Goal: Task Accomplishment & Management: Use online tool/utility

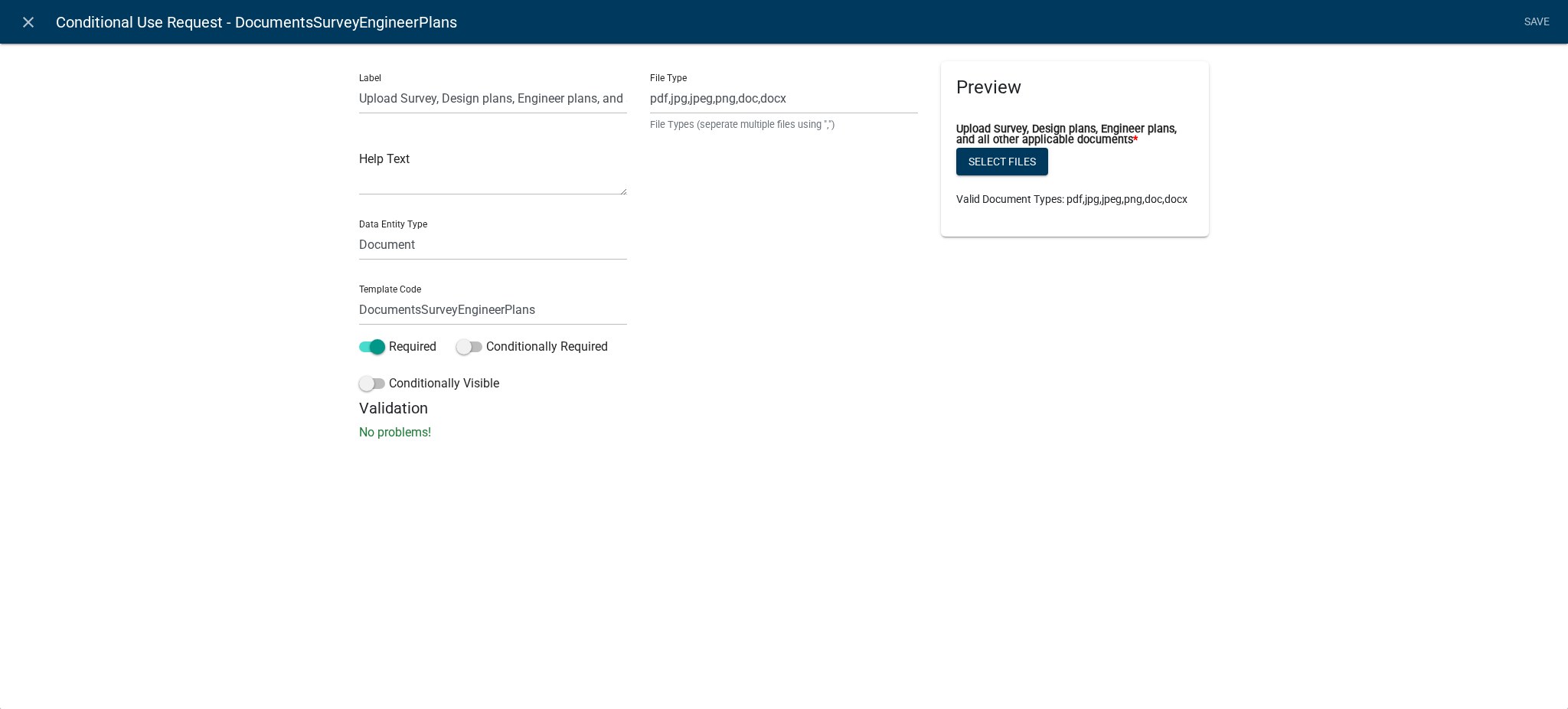
select select "document"
click at [26, 22] on icon "close" at bounding box center [28, 22] width 18 height 18
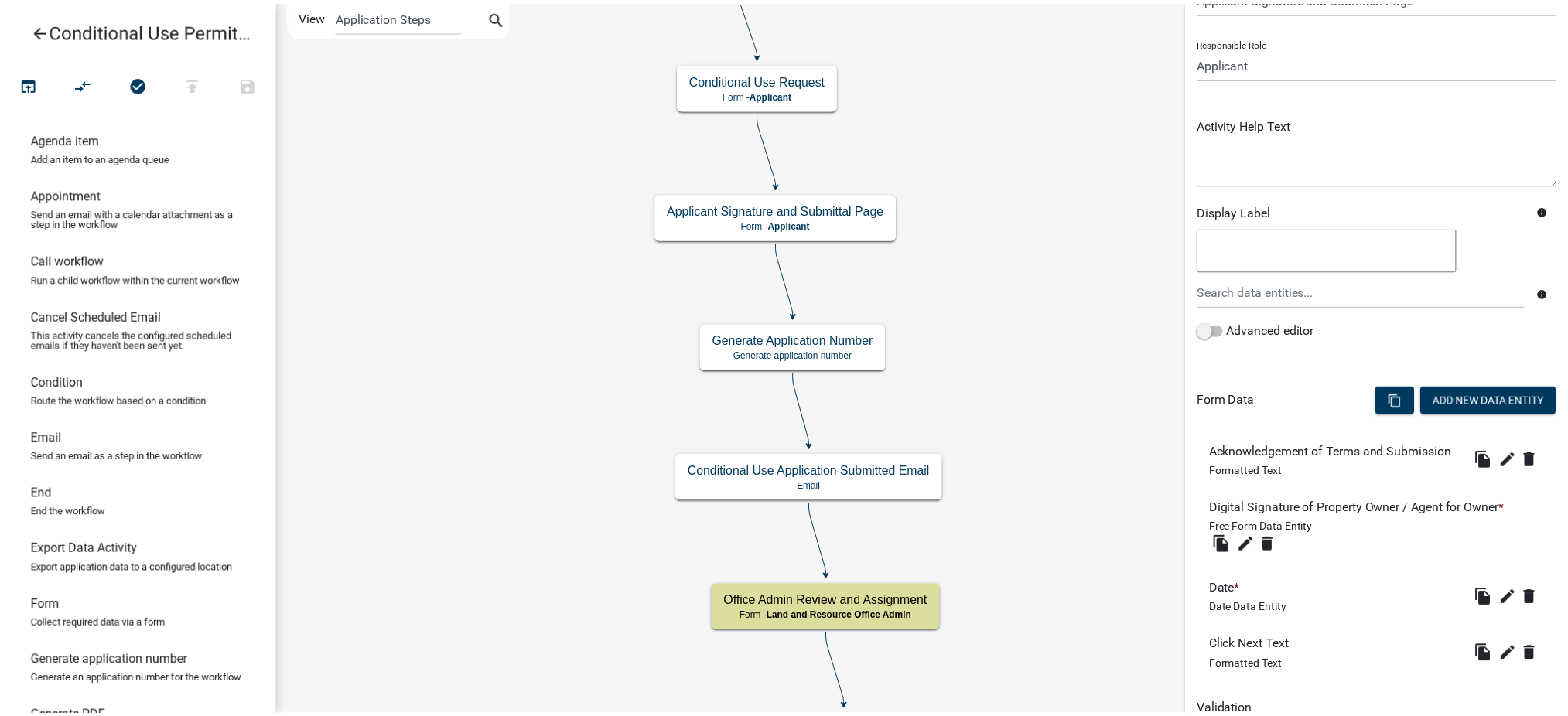
scroll to position [176, 0]
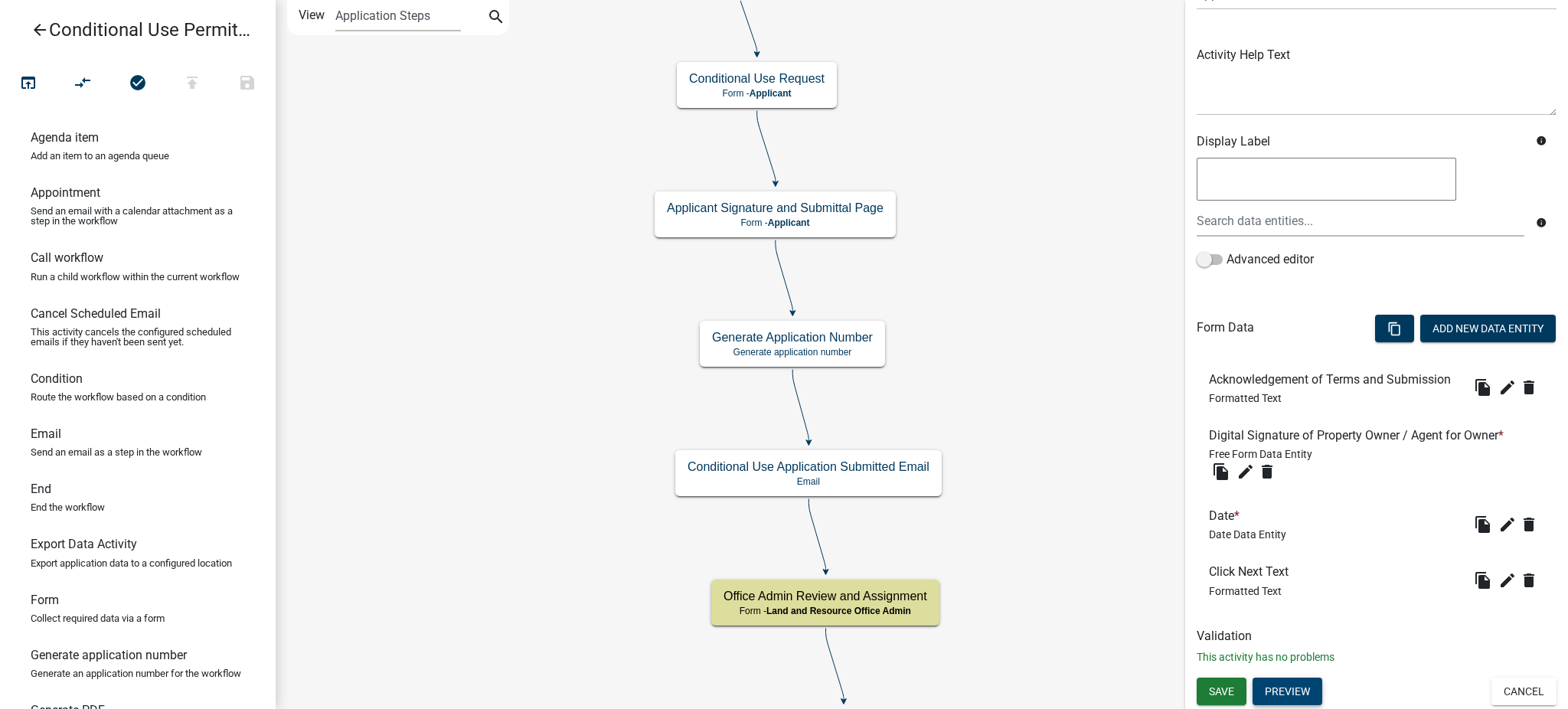
click at [1295, 691] on button "Preview" at bounding box center [1286, 692] width 70 height 27
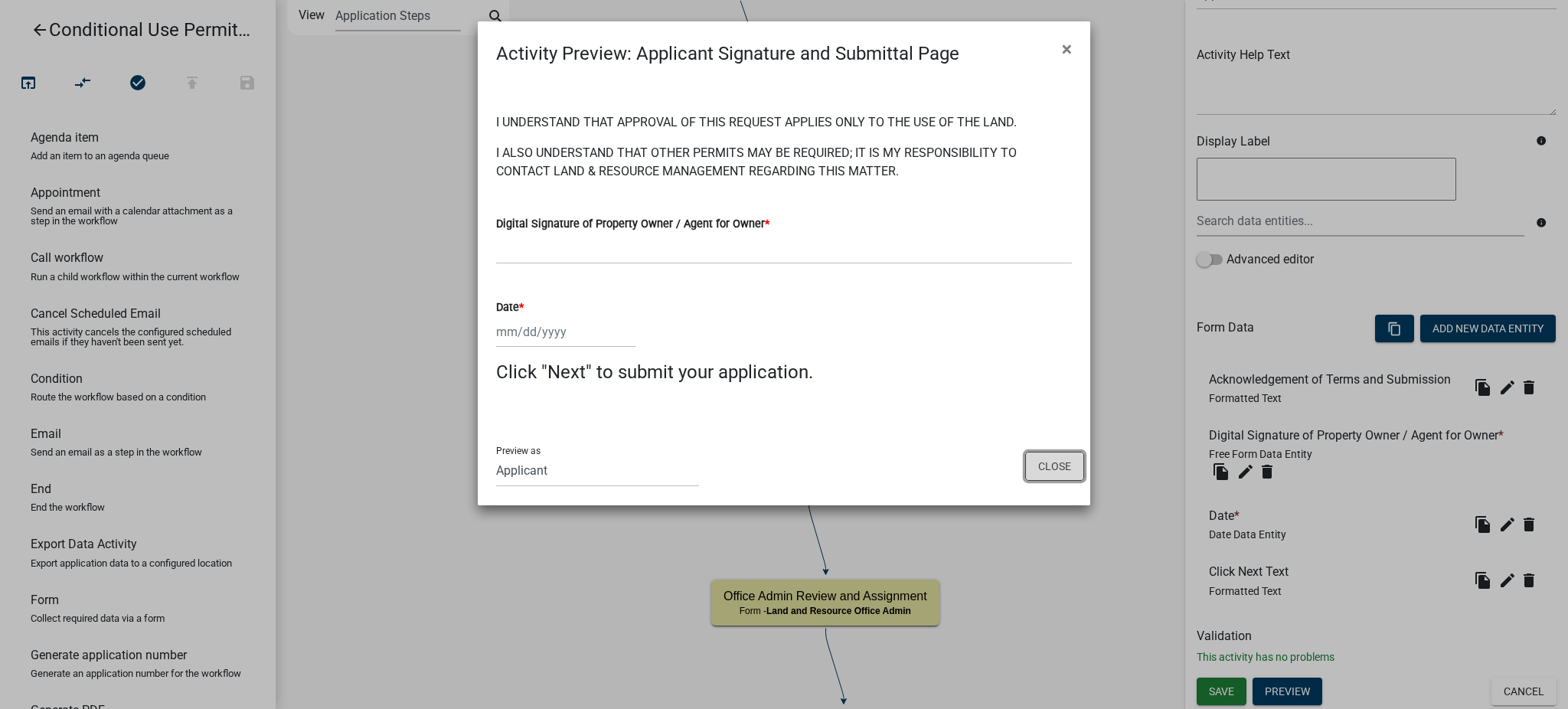
click at [1072, 473] on button "Close" at bounding box center [1054, 466] width 59 height 29
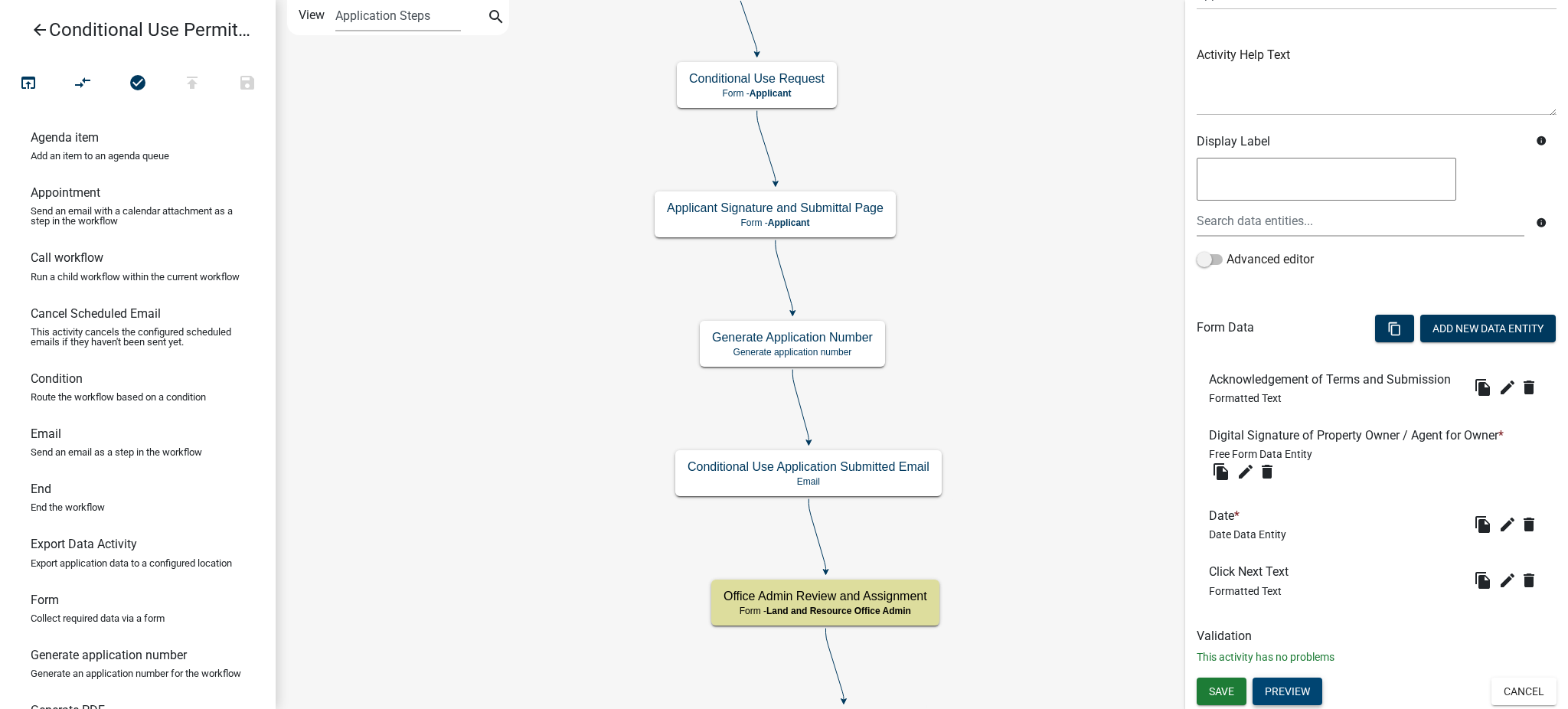
click at [1283, 693] on button "Preview" at bounding box center [1286, 692] width 70 height 27
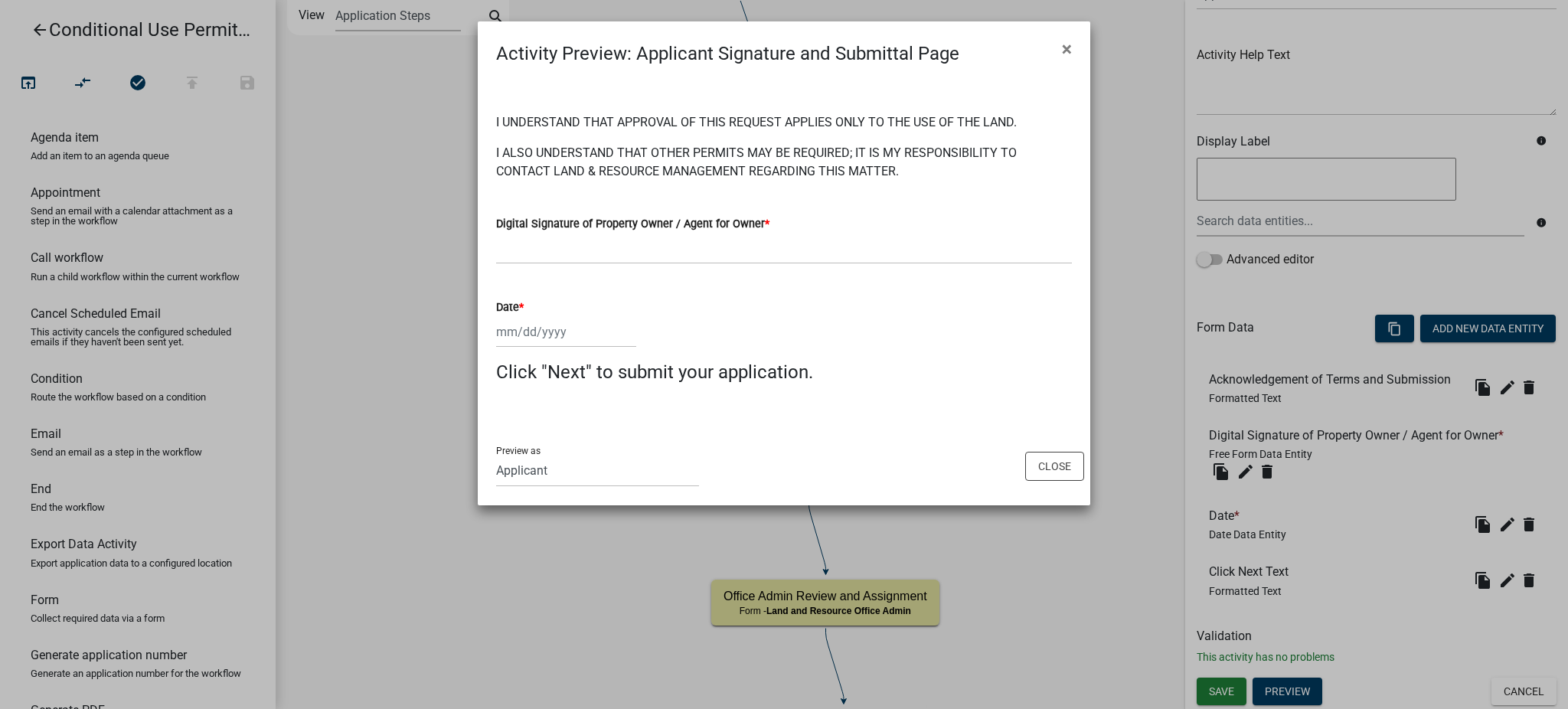
click at [811, 373] on h4 "Click "Next" to submit your application." at bounding box center [784, 373] width 576 height 22
drag, startPoint x: 500, startPoint y: 367, endPoint x: 805, endPoint y: 367, distance: 305.0
click at [805, 367] on h4 "Click "Next" to submit your application." at bounding box center [784, 373] width 576 height 22
copy h4 "Click "Next" to submit your application"
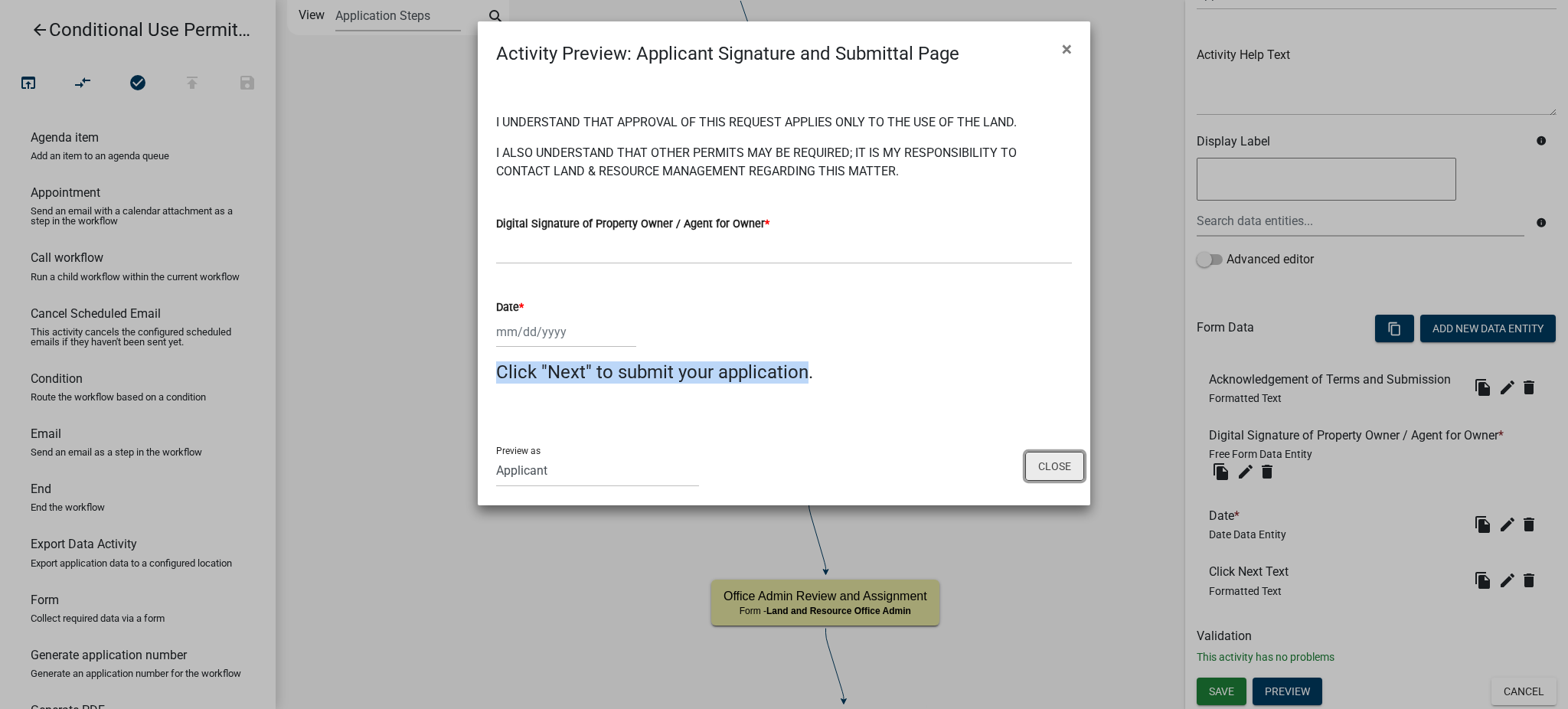
click at [1048, 472] on button "Close" at bounding box center [1054, 466] width 59 height 29
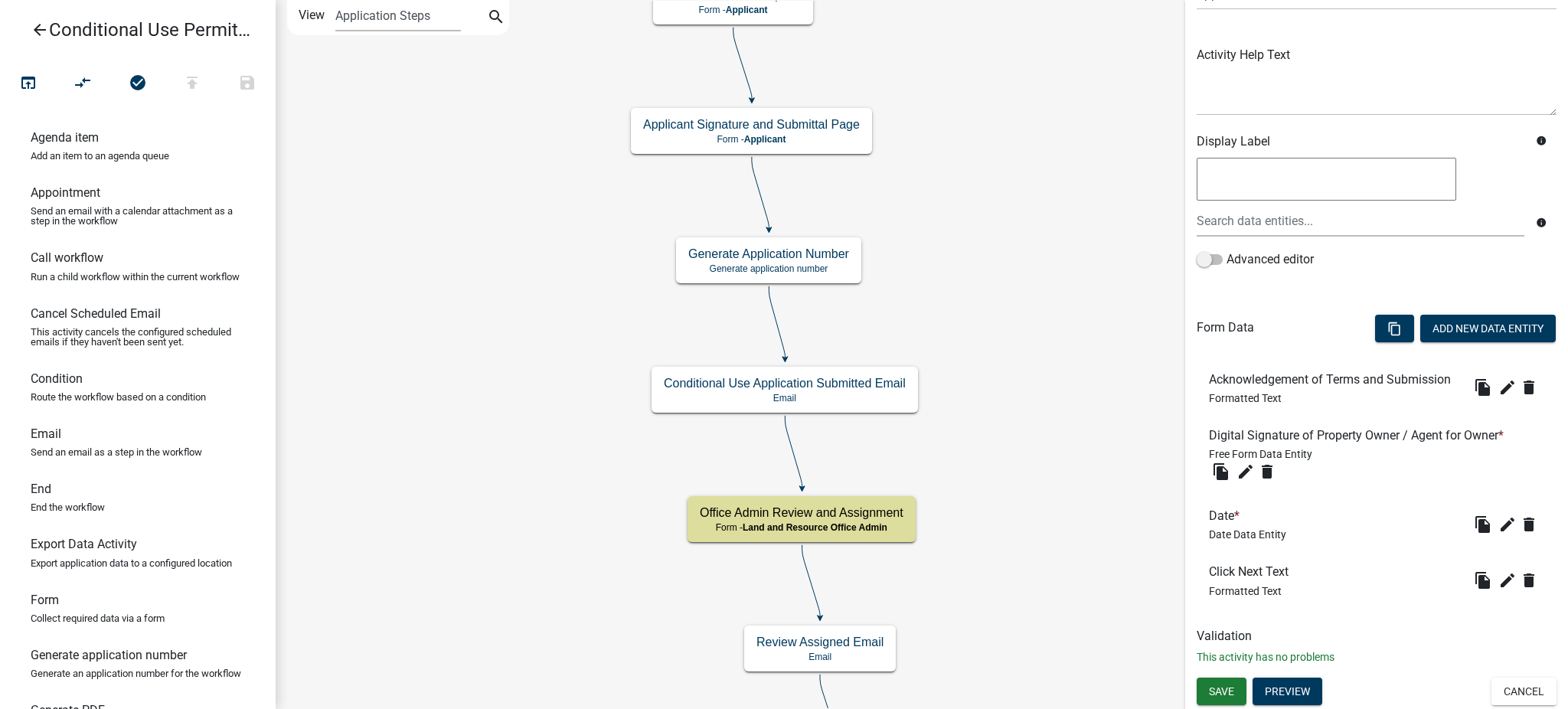
click at [38, 26] on icon "arrow_back" at bounding box center [40, 32] width 18 height 22
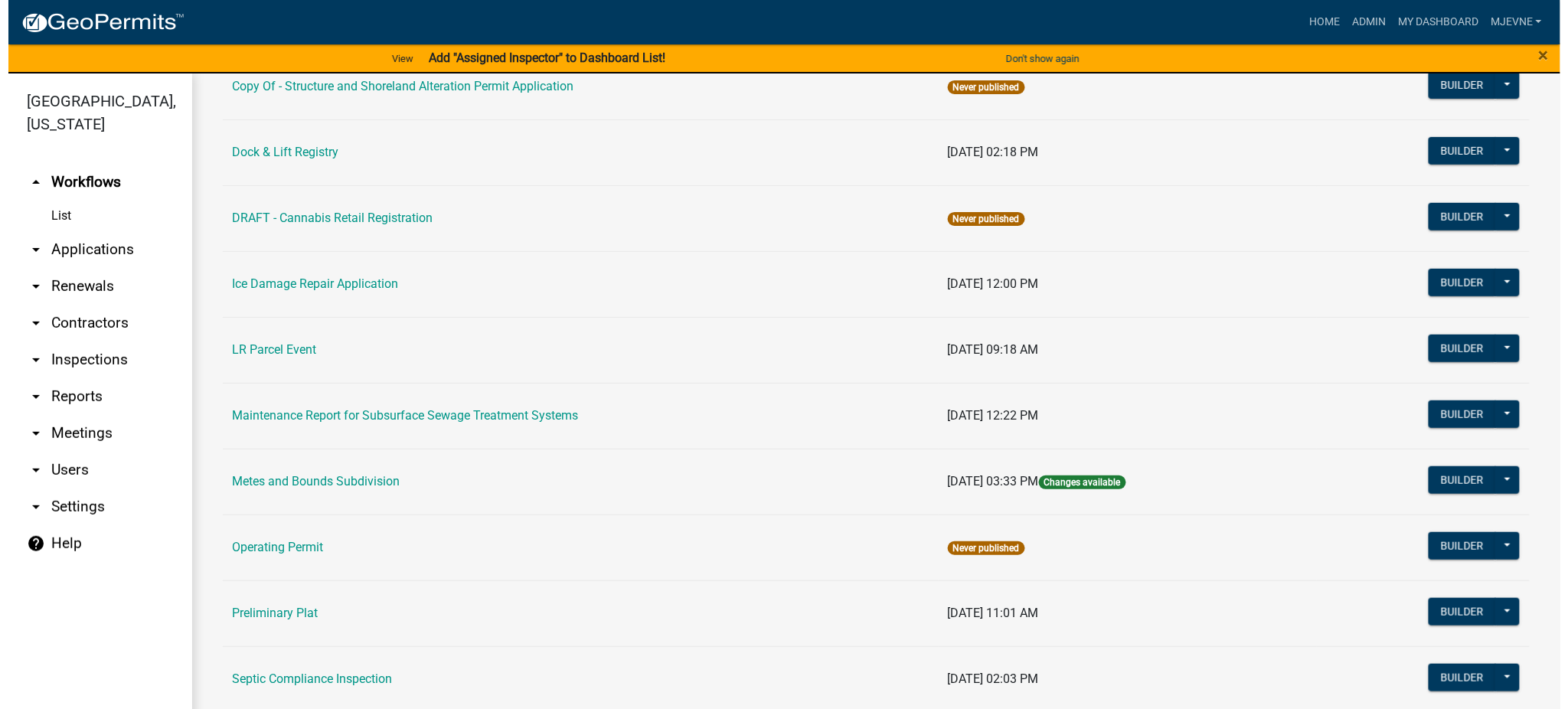
scroll to position [204, 0]
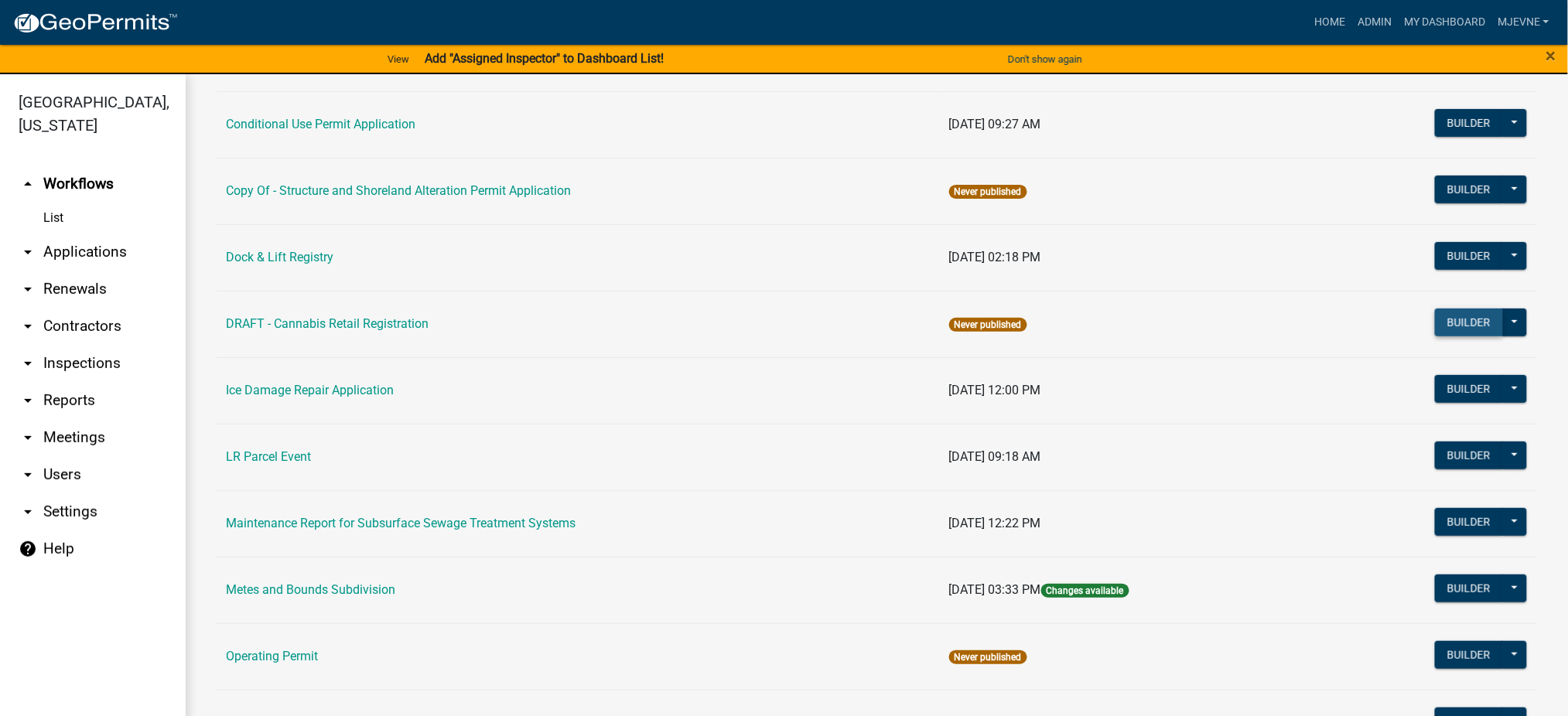
click at [1455, 319] on button "Builder" at bounding box center [1469, 322] width 68 height 28
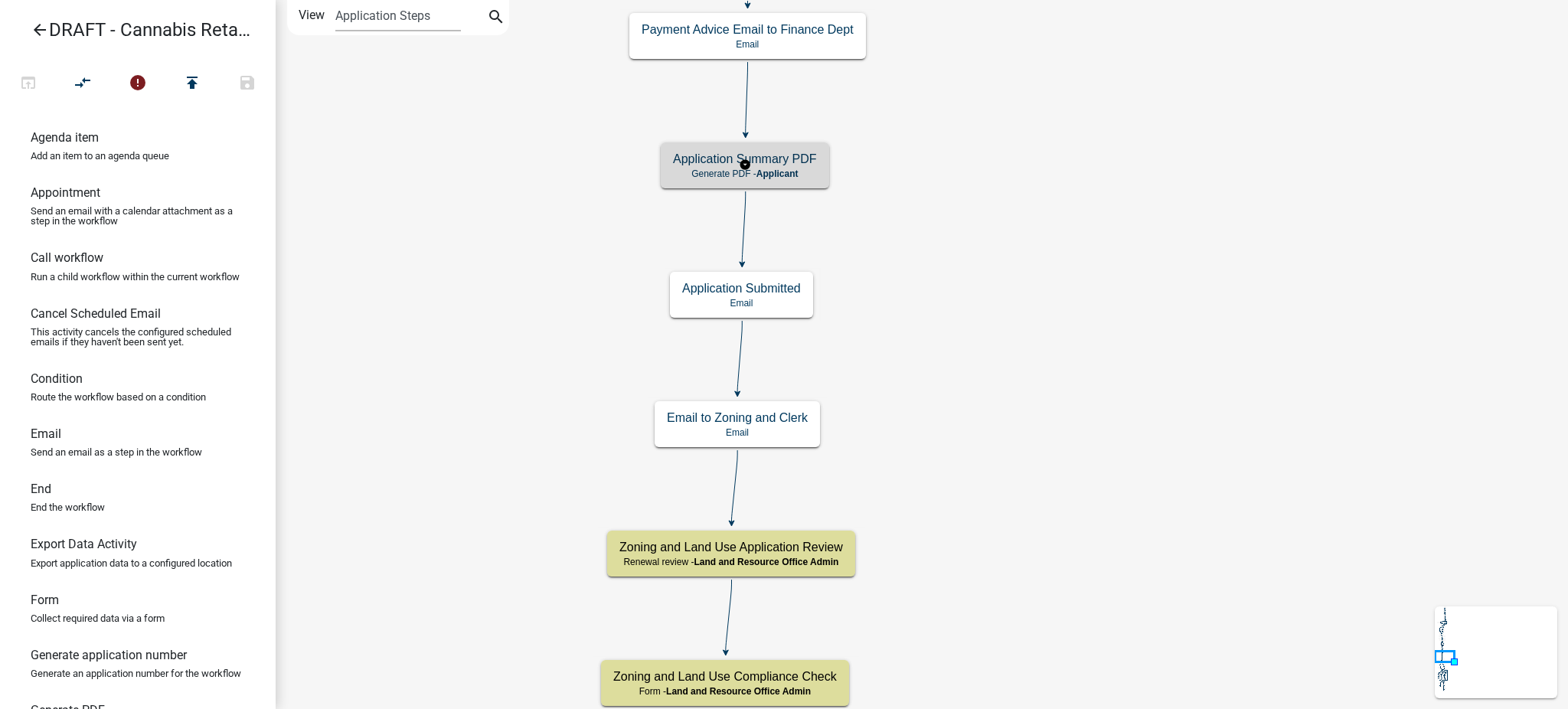
click at [761, 175] on span "Applicant" at bounding box center [777, 174] width 42 height 11
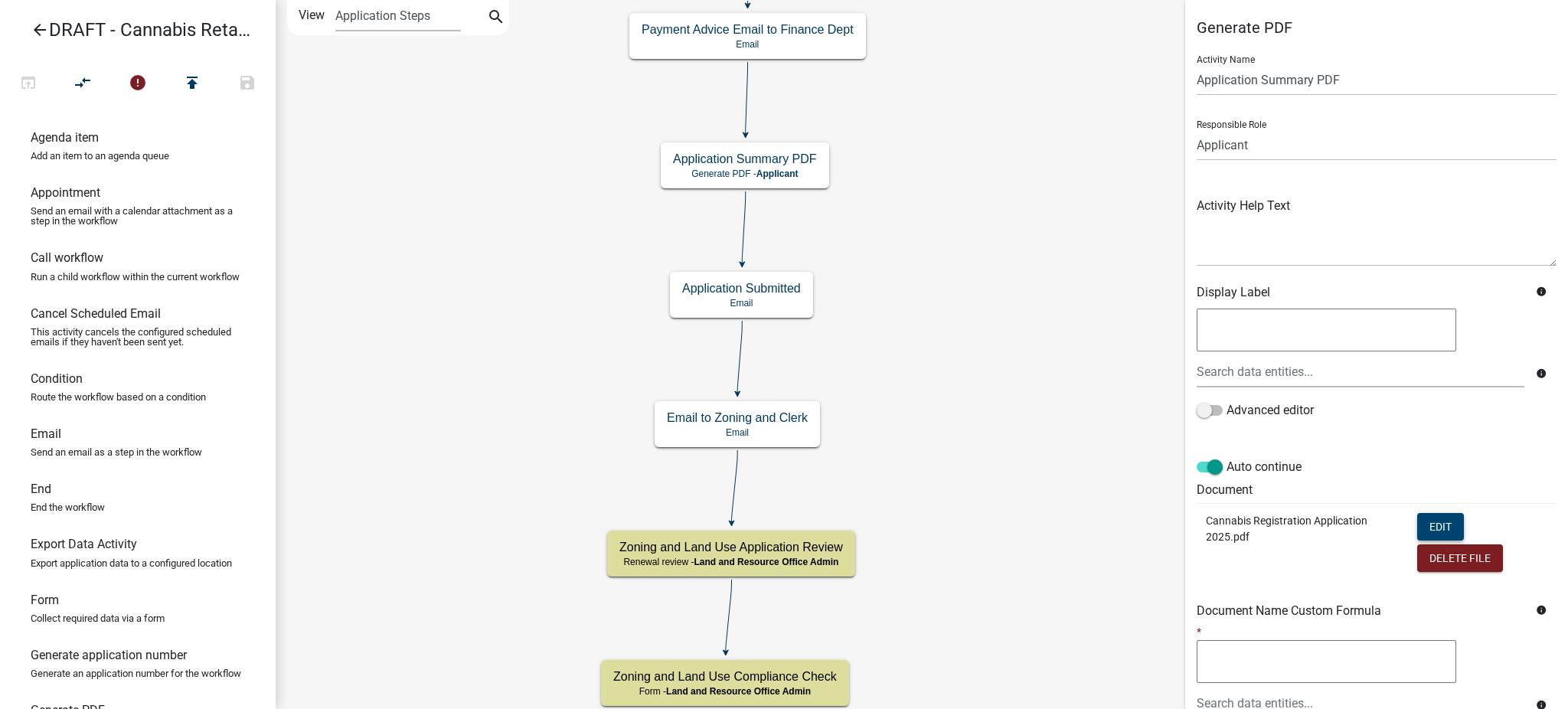
click at [1426, 521] on button "Edit" at bounding box center [1440, 527] width 46 height 27
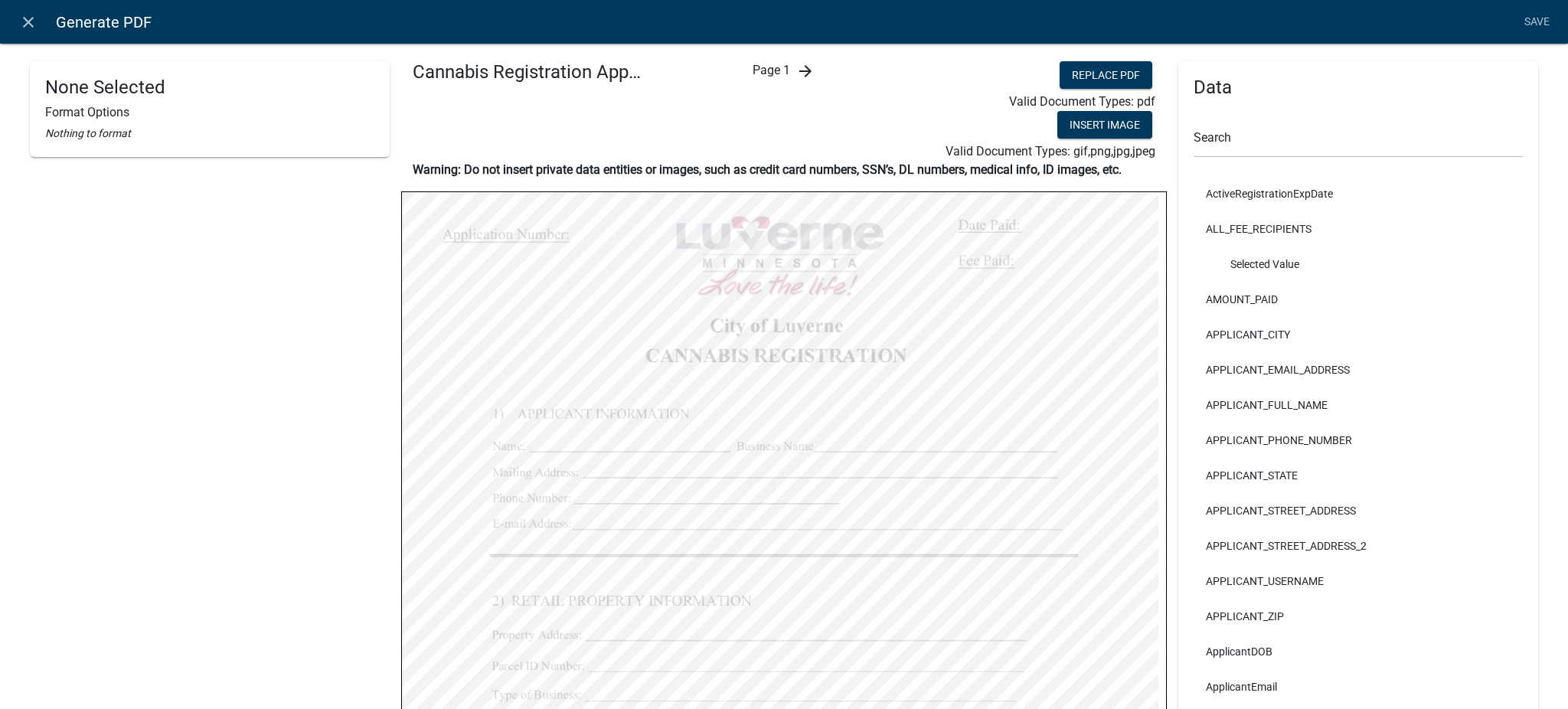
click at [800, 71] on icon "arrow_forward" at bounding box center [805, 71] width 18 height 18
click at [752, 71] on icon "arrow_back" at bounding box center [761, 71] width 18 height 18
click at [296, 364] on div "None Selected Format Options Nothing to format" at bounding box center [210, 569] width 360 height 1017
click at [28, 22] on icon "close" at bounding box center [28, 22] width 18 height 18
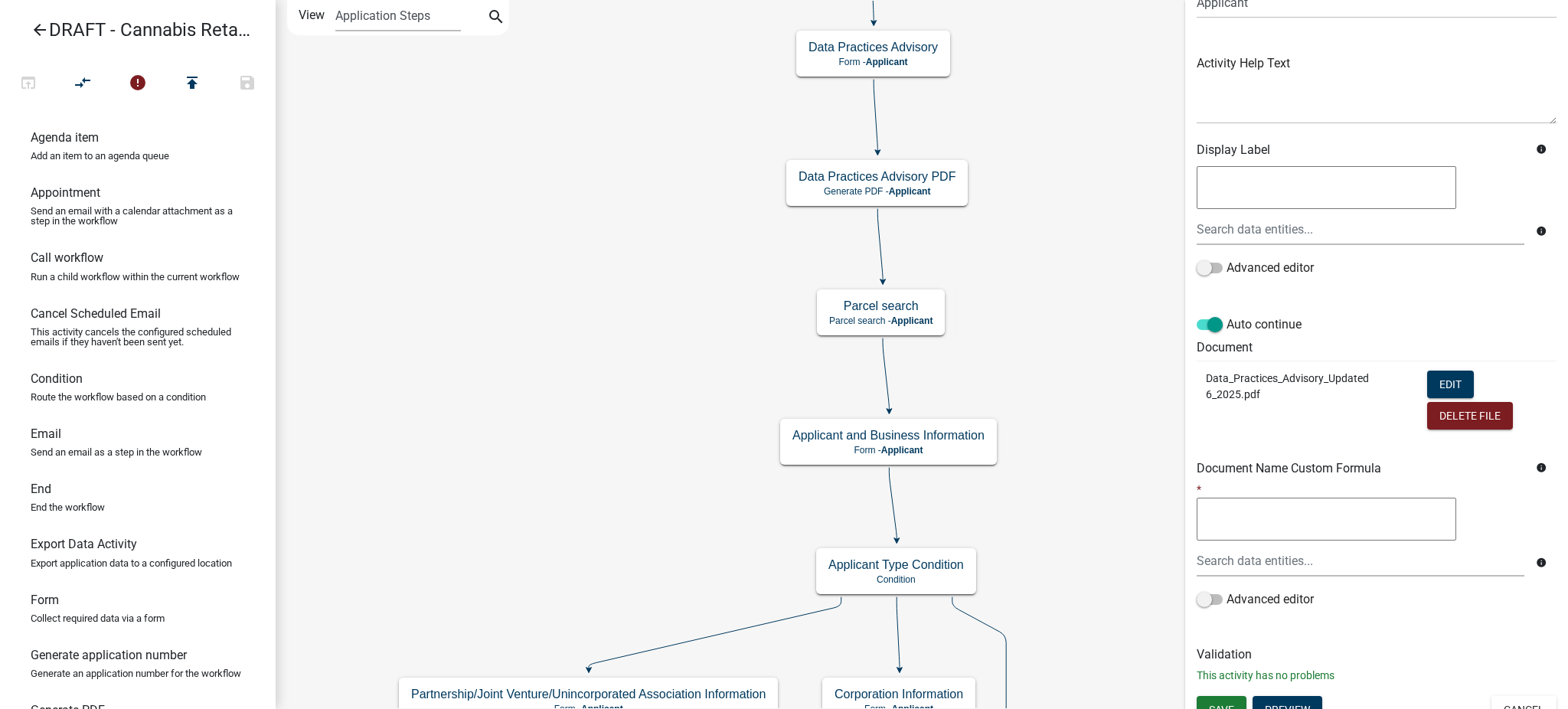
scroll to position [160, 0]
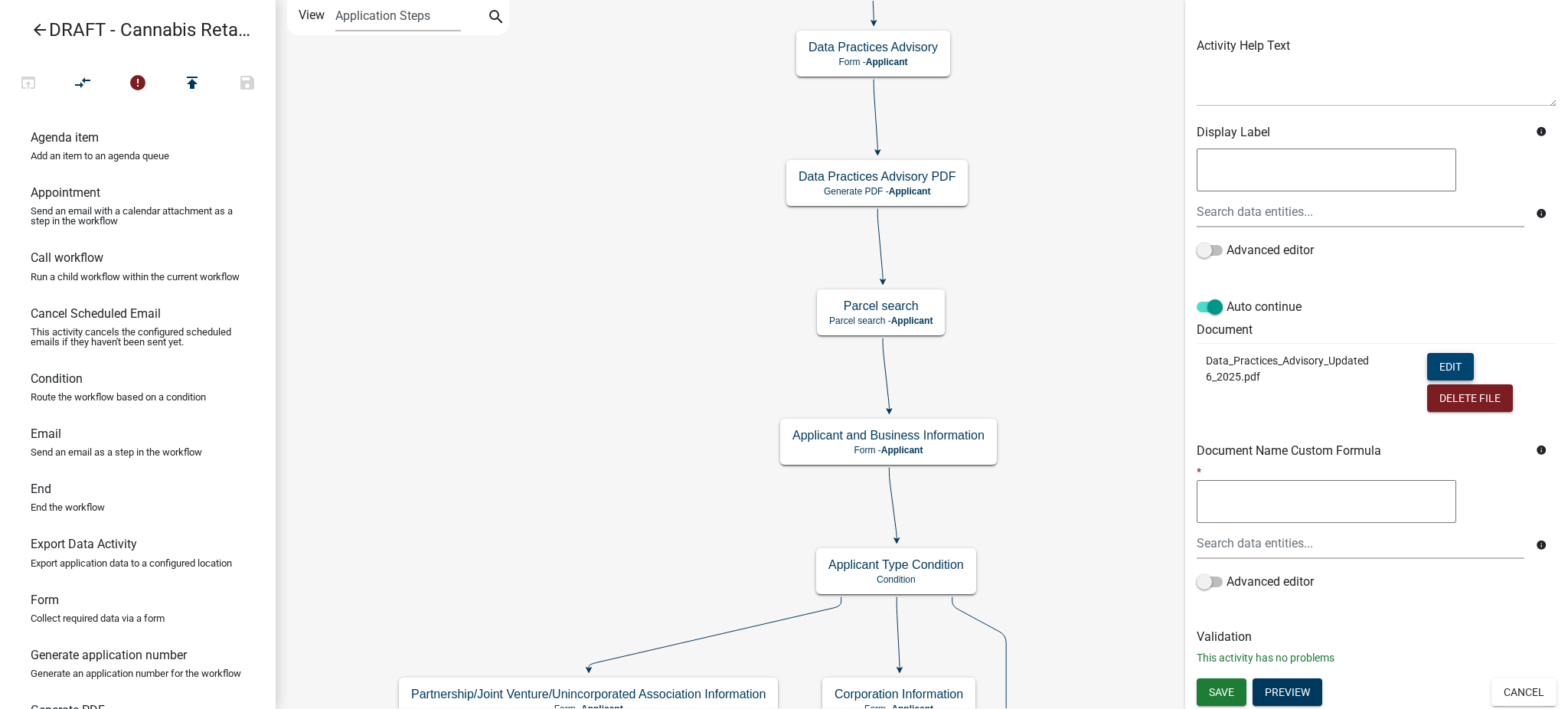
click at [1451, 364] on button "Edit" at bounding box center [1450, 366] width 46 height 27
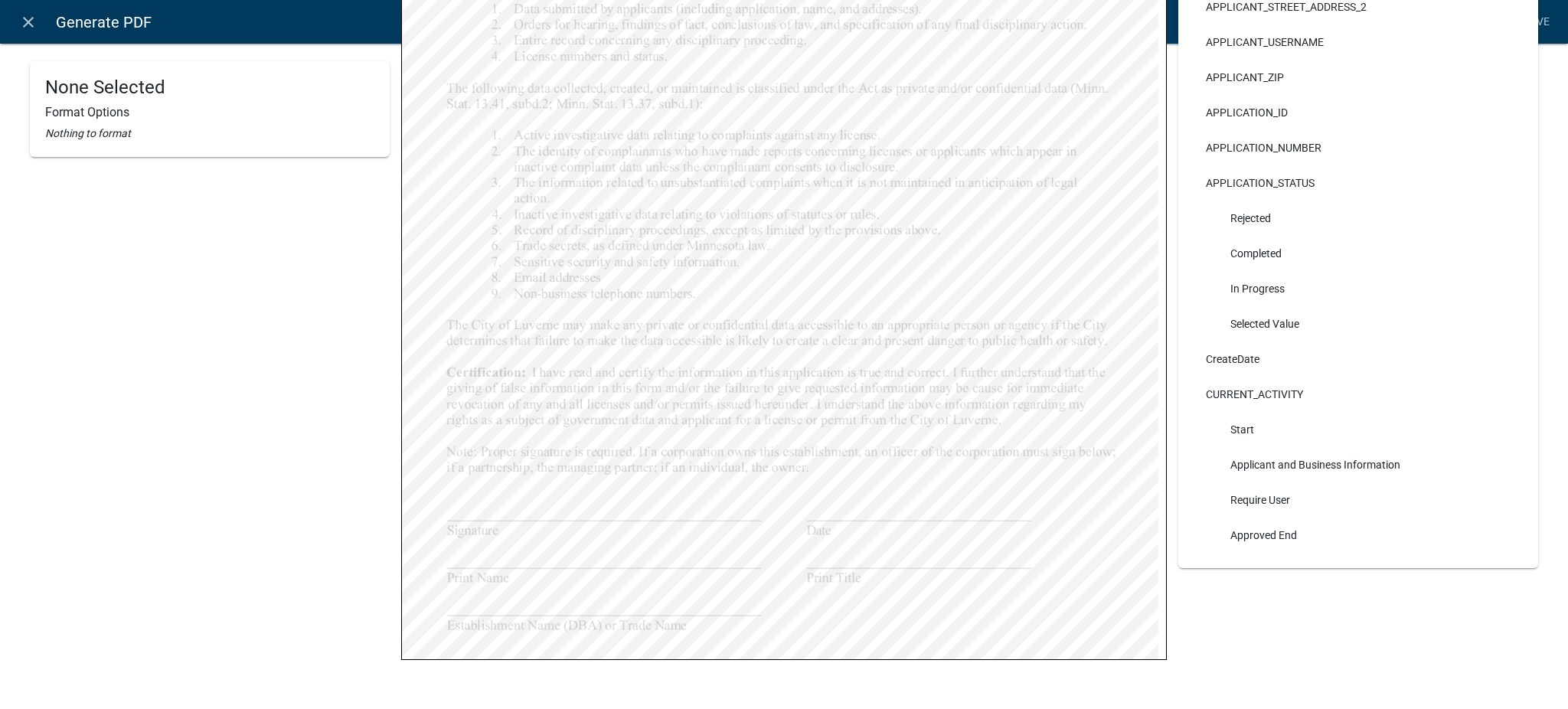
scroll to position [0, 0]
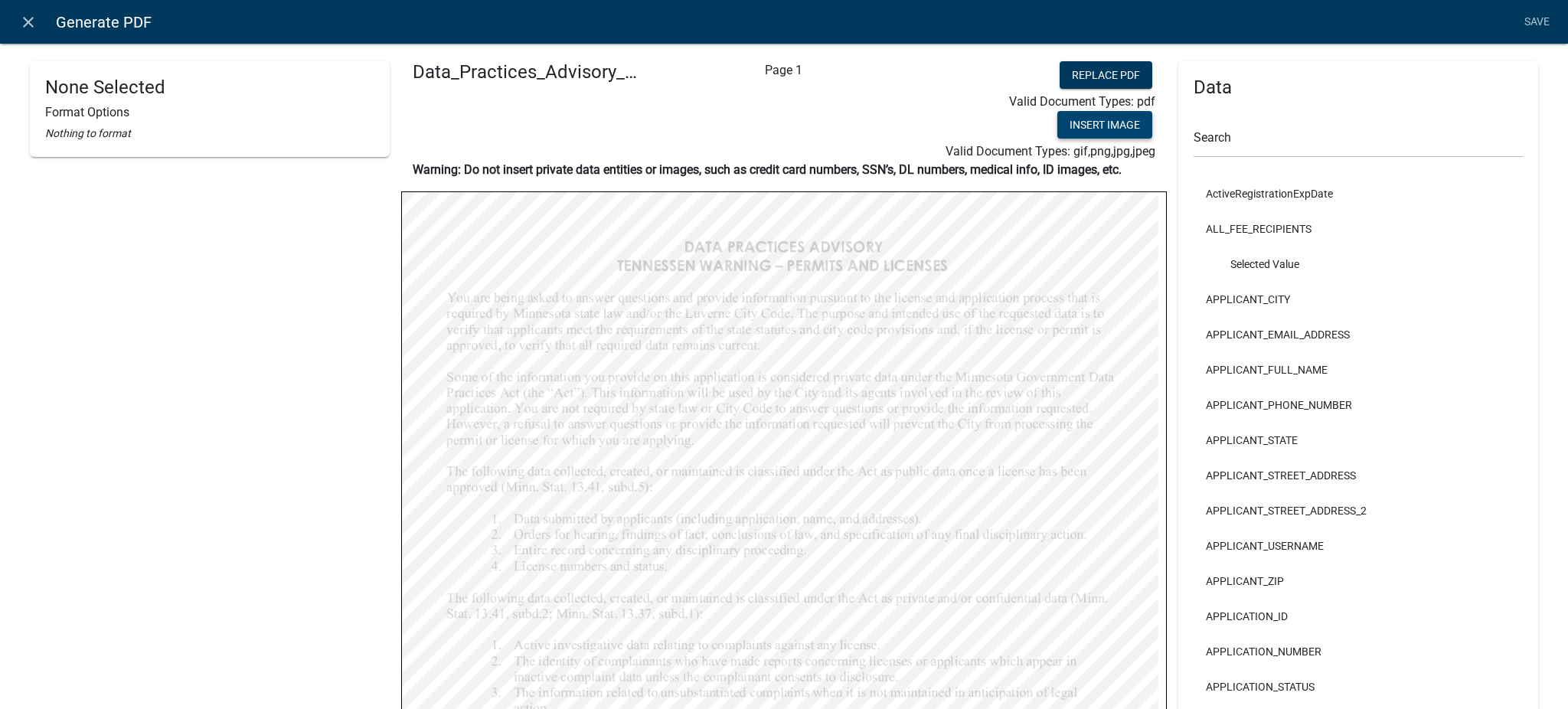
click at [1091, 124] on button "Insert Image" at bounding box center [1105, 125] width 94 height 27
click at [32, 16] on icon "close" at bounding box center [28, 22] width 18 height 18
